Goal: Information Seeking & Learning: Learn about a topic

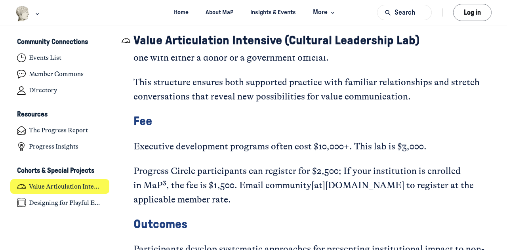
scroll to position [1665, 0]
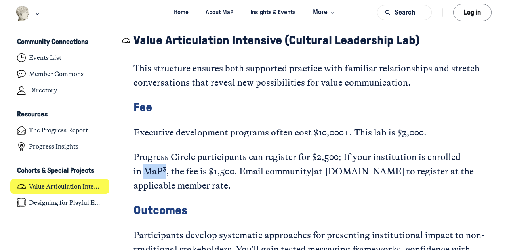
drag, startPoint x: 146, startPoint y: 155, endPoint x: 167, endPoint y: 155, distance: 21.0
click at [167, 155] on span "Progress Circle participants can register for $2,500; If your institution is en…" at bounding box center [305, 171] width 342 height 39
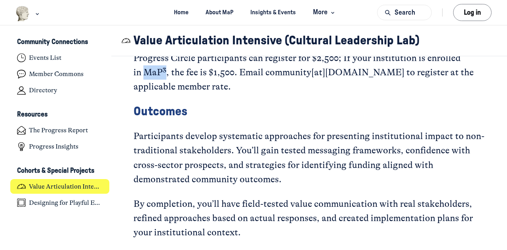
scroll to position [1753, 0]
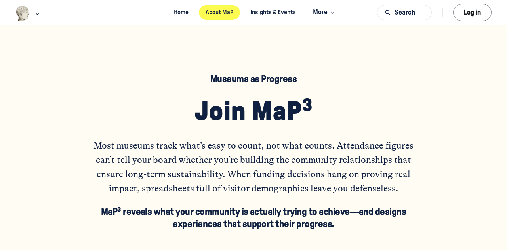
click at [218, 8] on link "About MaP" at bounding box center [220, 12] width 42 height 15
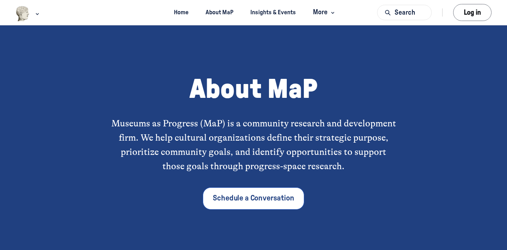
click at [232, 167] on span "Museums as Progress (MaP) is a community research and development firm. We help…" at bounding box center [254, 145] width 287 height 54
